Goal: Information Seeking & Learning: Learn about a topic

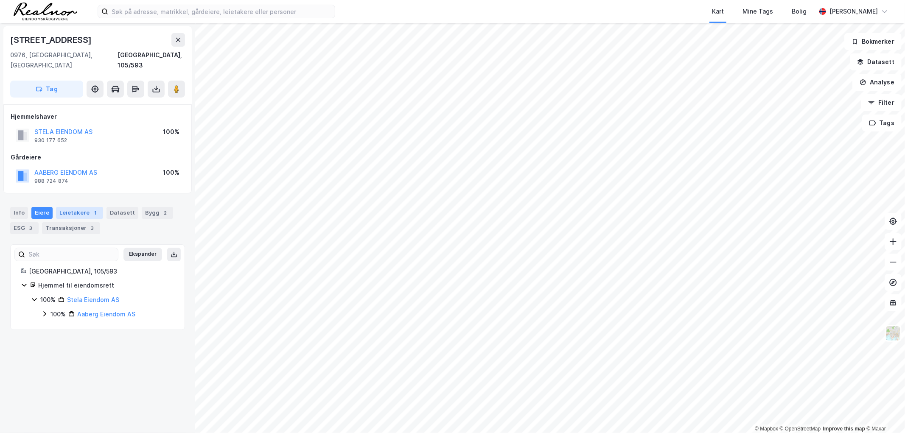
click at [73, 207] on div "Leietakere 1" at bounding box center [79, 213] width 47 height 12
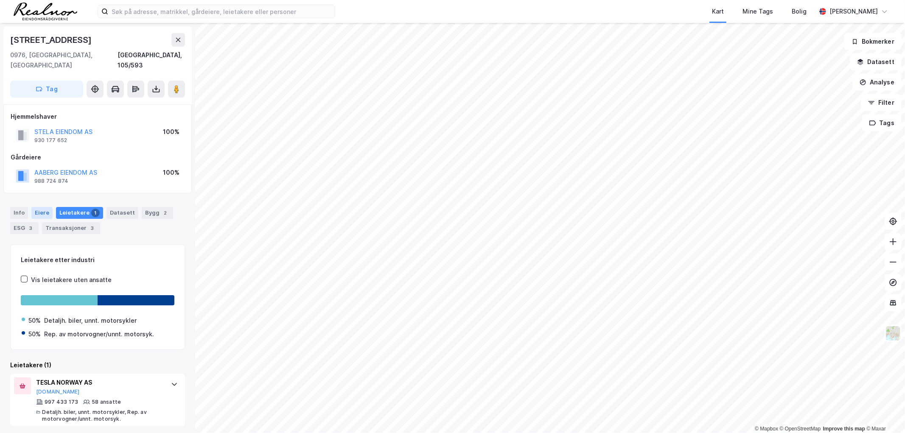
click at [40, 207] on div "Eiere" at bounding box center [41, 213] width 21 height 12
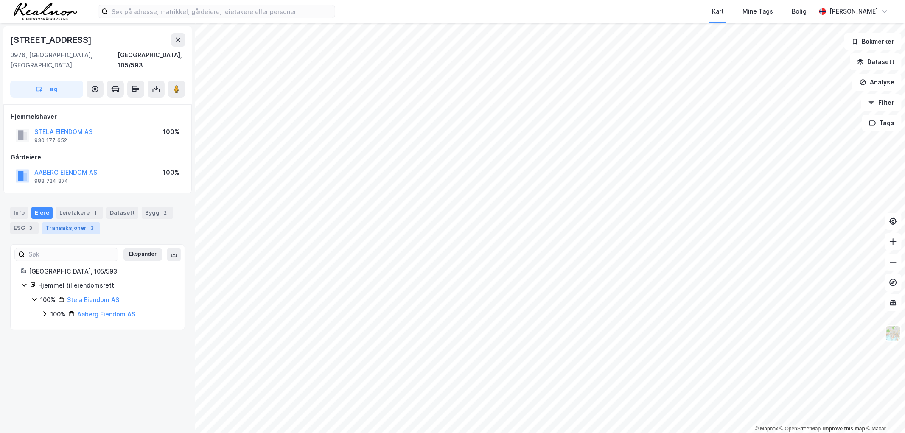
click at [74, 222] on div "Transaksjoner 3" at bounding box center [71, 228] width 58 height 12
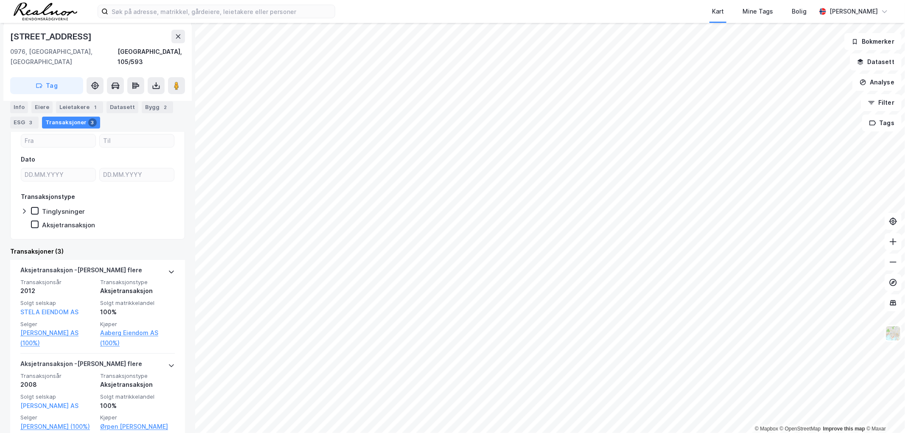
scroll to position [47, 0]
